Goal: Navigation & Orientation: Understand site structure

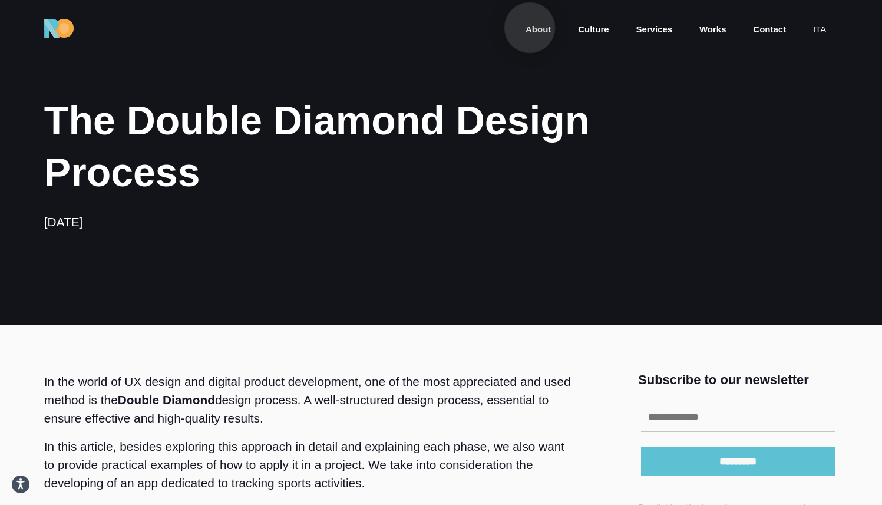
click at [530, 28] on link "About" at bounding box center [538, 30] width 28 height 14
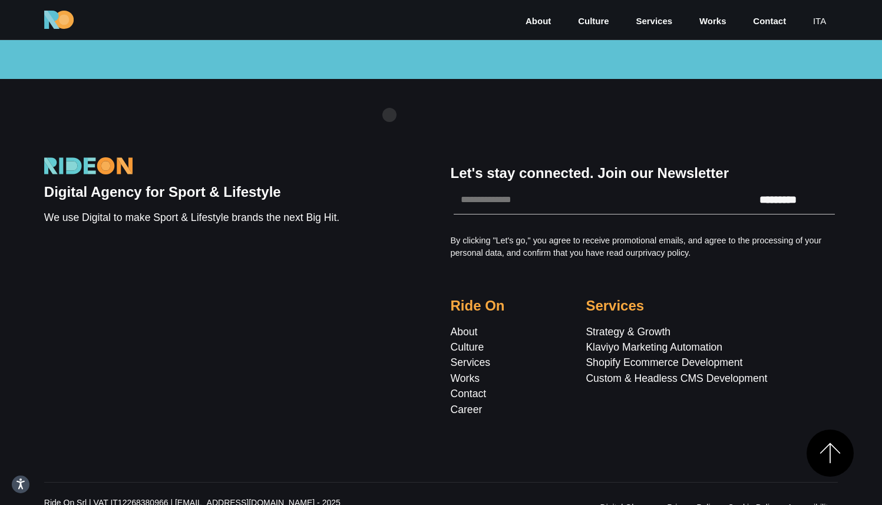
scroll to position [4185, 0]
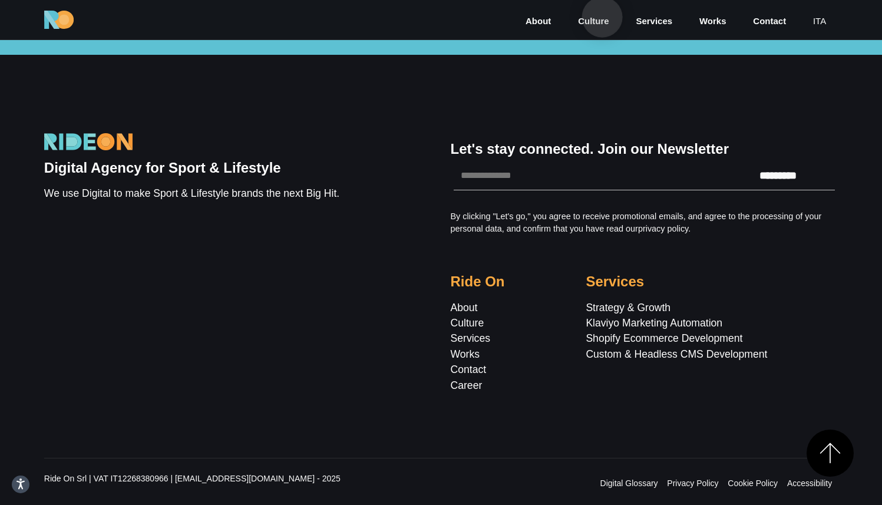
click at [602, 17] on link "Culture" at bounding box center [594, 22] width 34 height 14
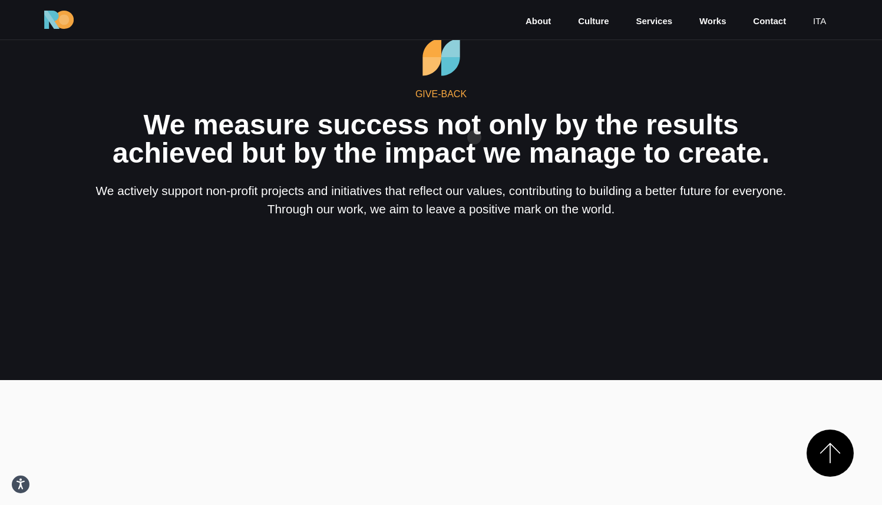
scroll to position [2533, 0]
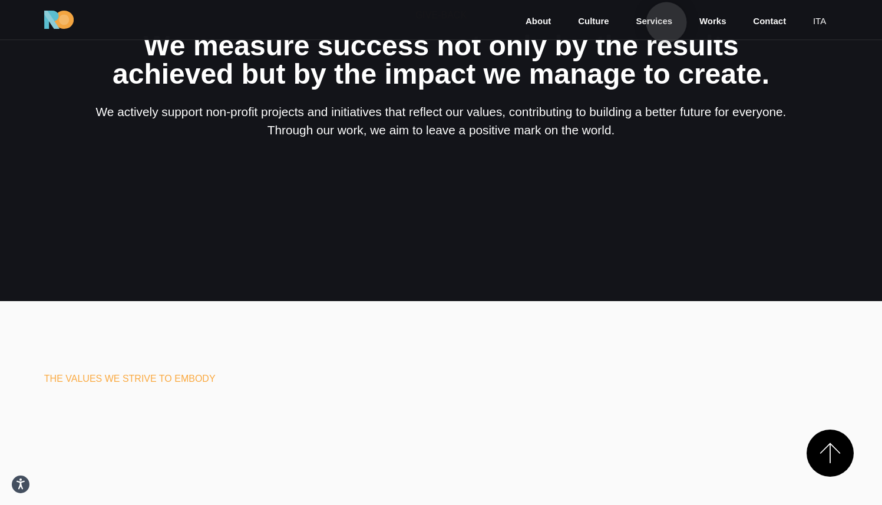
click at [666, 22] on link "Services" at bounding box center [653, 22] width 39 height 14
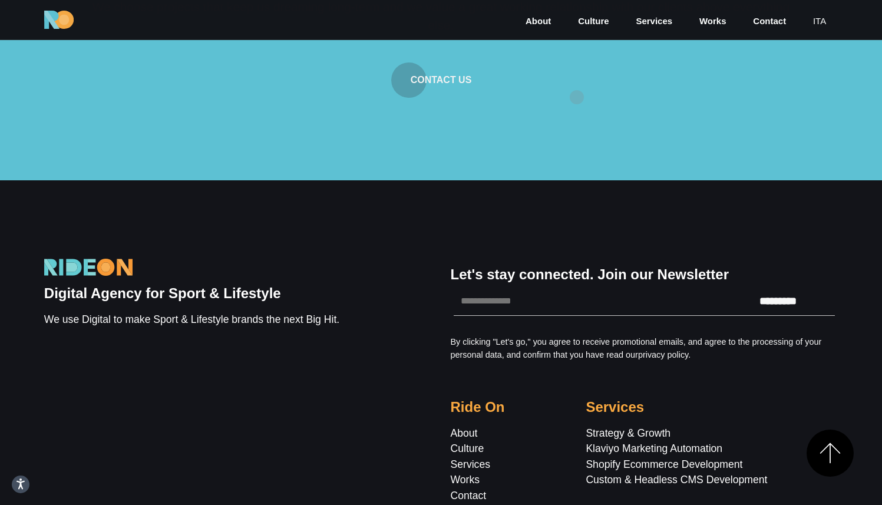
scroll to position [2232, 0]
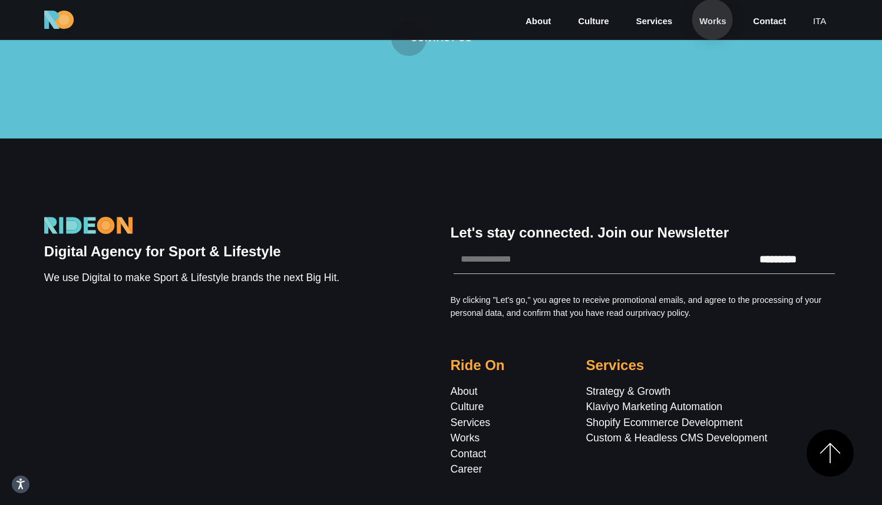
click at [712, 19] on link "Works" at bounding box center [712, 22] width 29 height 14
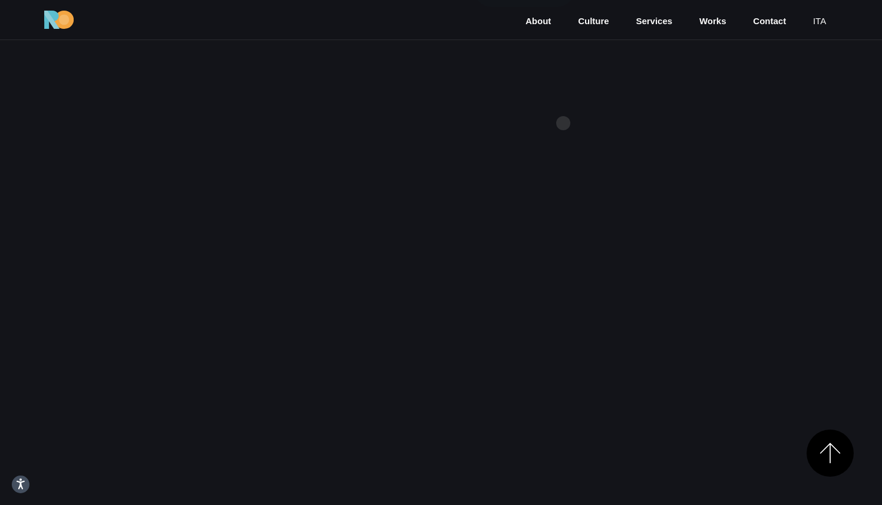
scroll to position [3317, 0]
